Goal: Information Seeking & Learning: Get advice/opinions

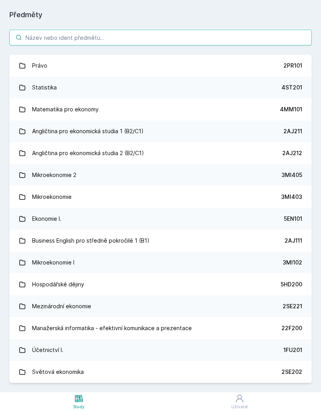
click at [208, 40] on input "search" at bounding box center [160, 38] width 302 height 16
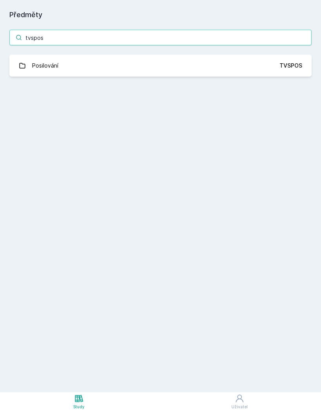
type input "tvspos"
click at [208, 68] on link "Posilování TVSPOS" at bounding box center [160, 66] width 302 height 22
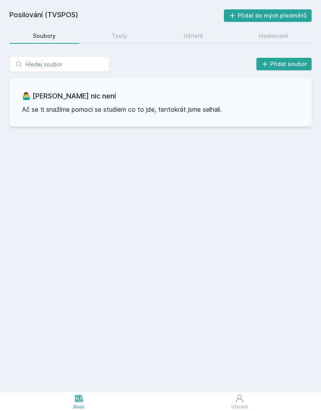
click at [121, 38] on div "Testy" at bounding box center [119, 36] width 16 height 8
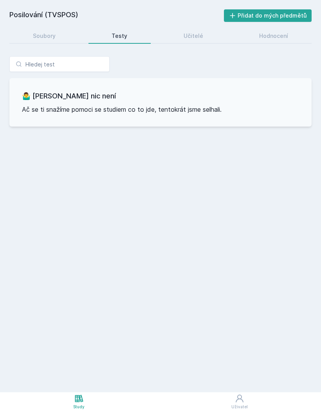
click at [193, 37] on div "Učitelé" at bounding box center [193, 36] width 20 height 8
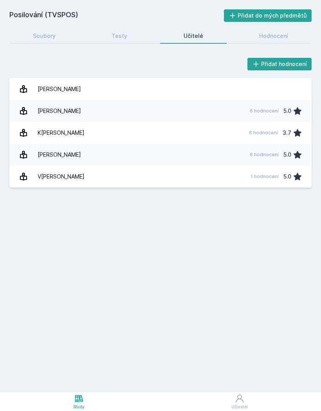
click at [252, 134] on div "6 hodnocení" at bounding box center [263, 133] width 29 height 6
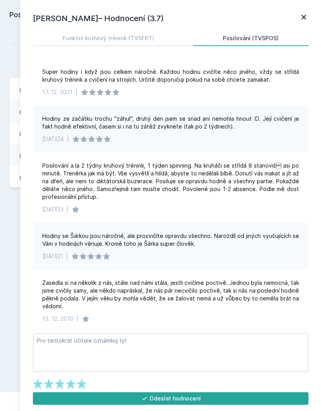
click at [303, 18] on icon at bounding box center [303, 17] width 9 height 9
